Goal: Information Seeking & Learning: Learn about a topic

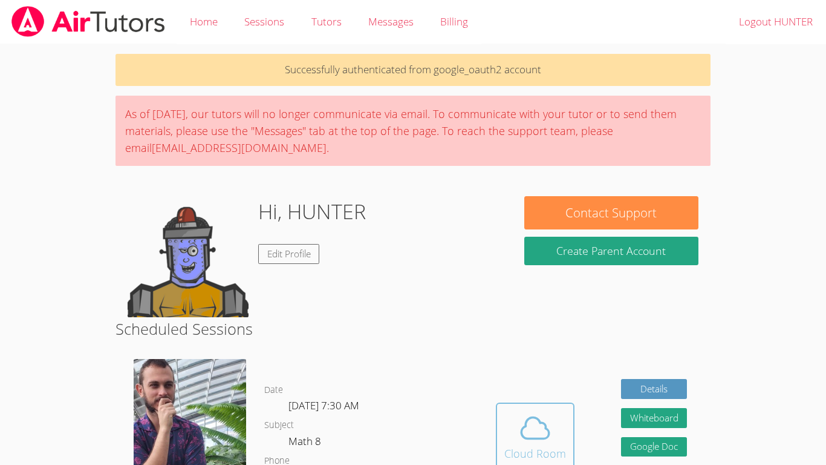
click at [520, 411] on icon at bounding box center [535, 428] width 34 height 34
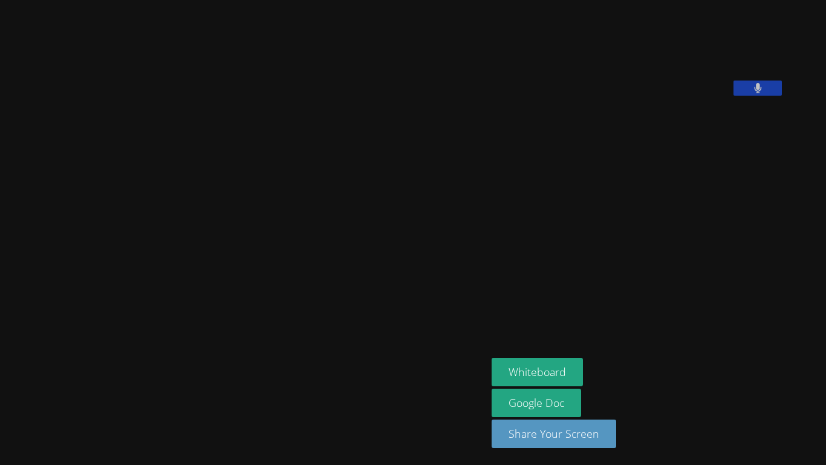
click at [291, 293] on video at bounding box center [243, 208] width 181 height 269
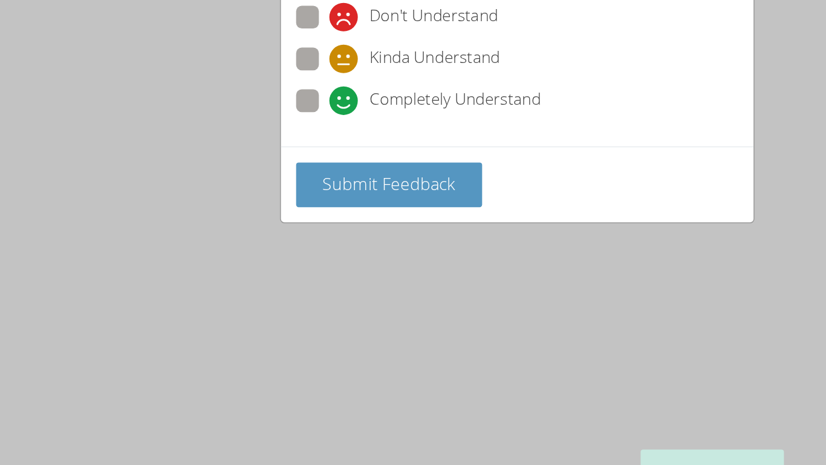
click at [269, 139] on div "Don't Understand Kinda Understand Completely Understand" at bounding box center [413, 114] width 301 height 99
click at [293, 145] on span at bounding box center [293, 145] width 0 height 0
click at [293, 139] on input "Completely Understand" at bounding box center [298, 133] width 10 height 10
radio input "true"
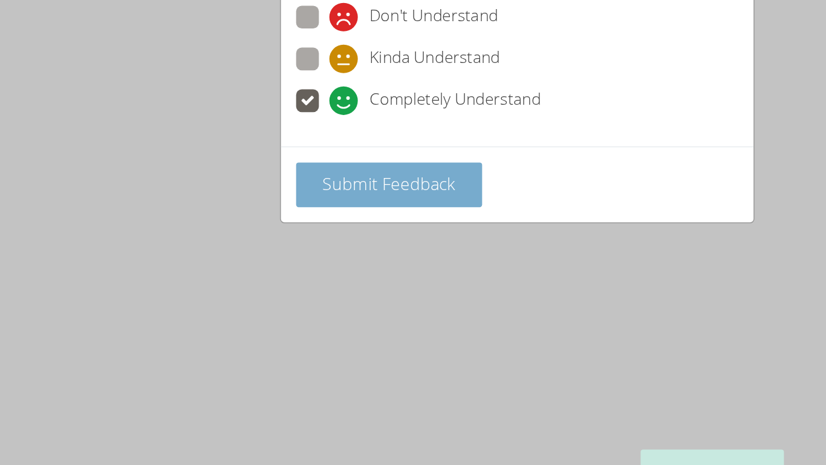
click at [319, 177] on button "Submit Feedback" at bounding box center [331, 189] width 119 height 28
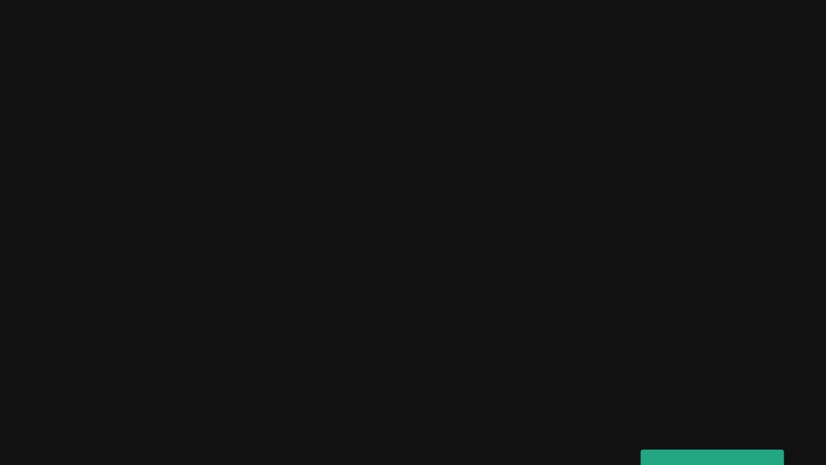
click at [335, 316] on video at bounding box center [243, 208] width 181 height 269
